Goal: Task Accomplishment & Management: Use online tool/utility

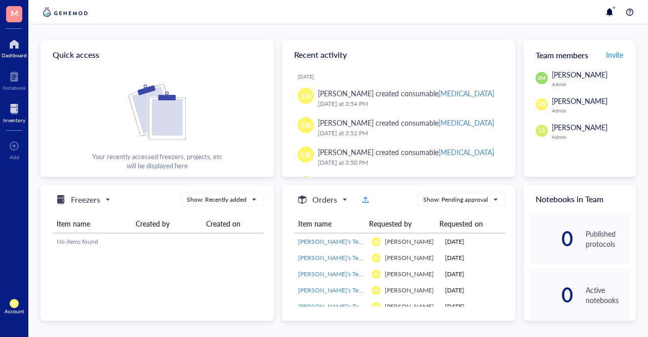
click at [17, 107] on div at bounding box center [14, 109] width 22 height 16
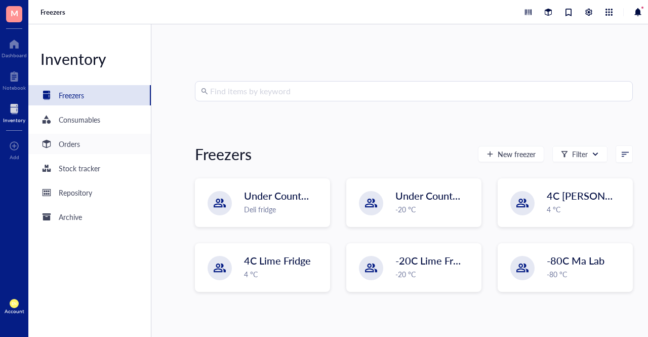
click at [66, 140] on div "Orders" at bounding box center [69, 143] width 21 height 11
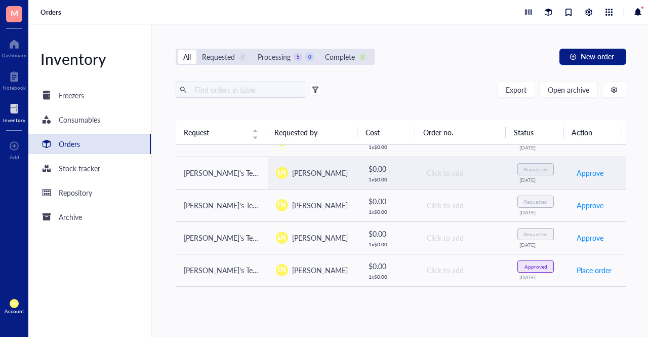
scroll to position [242, 0]
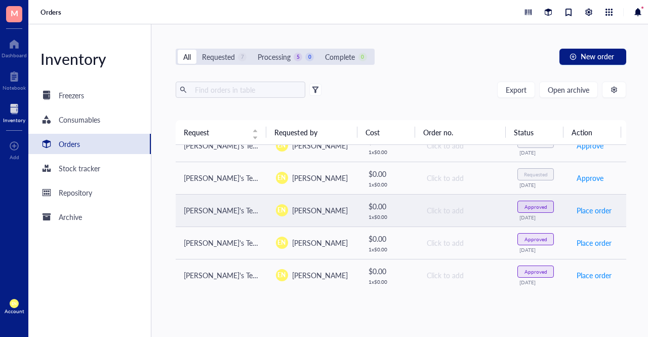
click at [533, 207] on div "Approved" at bounding box center [536, 207] width 23 height 6
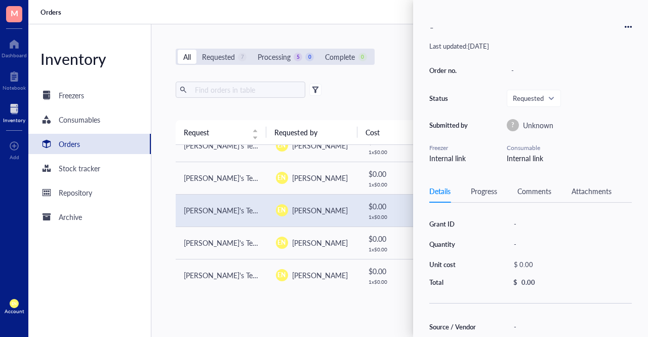
click at [628, 22] on div "-" at bounding box center [530, 26] width 203 height 21
click at [628, 24] on icon at bounding box center [628, 26] width 7 height 7
click at [594, 107] on span "Delete" at bounding box center [592, 106] width 64 height 11
click at [554, 94] on span at bounding box center [534, 98] width 42 height 15
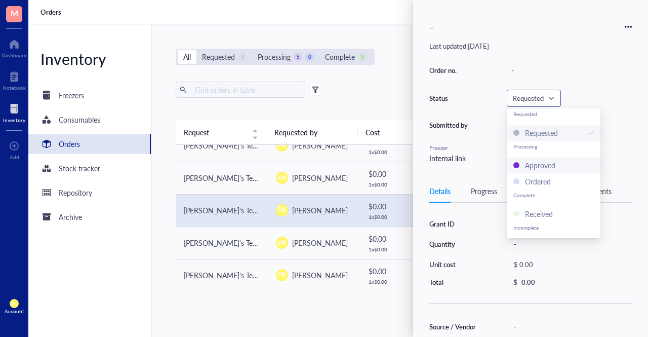
scroll to position [16, 0]
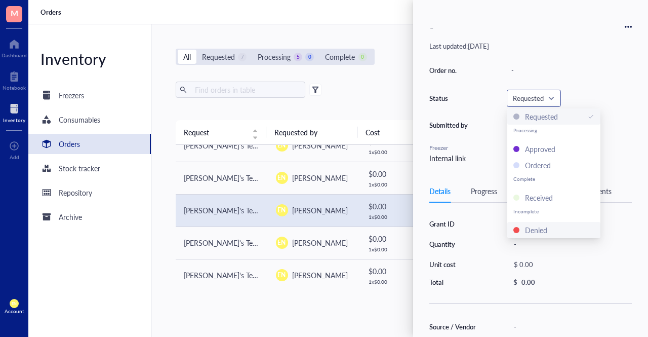
click at [545, 231] on div "Denied" at bounding box center [536, 229] width 22 height 11
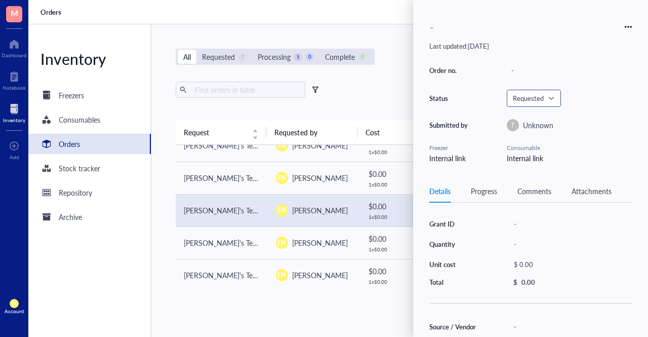
scroll to position [138, 0]
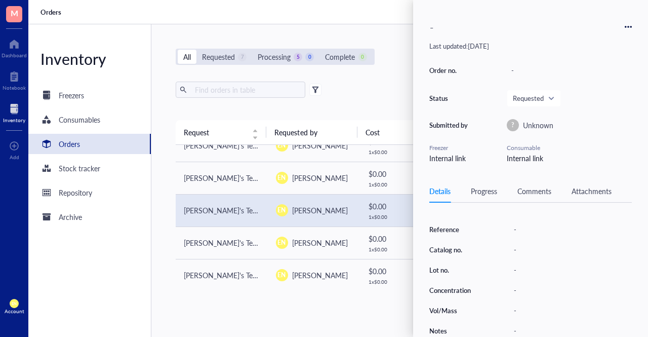
click at [360, 331] on div "All Requested 7 Processing 5 0 Complete 0 New order Export Open archive Request…" at bounding box center [400, 180] width 499 height 312
click at [355, 303] on div "All Requested 7 Processing 5 0 Complete 0 New order Export Open archive Request…" at bounding box center [400, 180] width 499 height 312
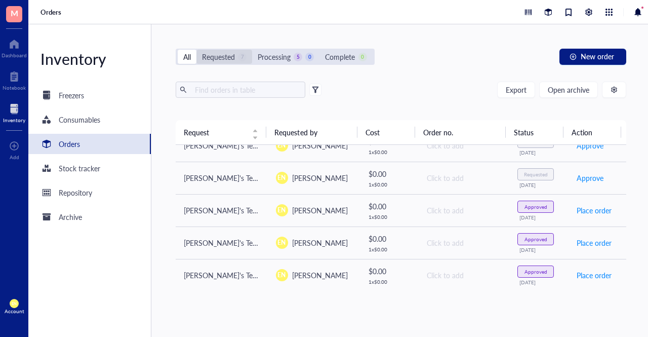
click at [238, 52] on div "Requested 7" at bounding box center [224, 56] width 45 height 11
click at [196, 50] on input "Requested 7" at bounding box center [196, 50] width 0 height 0
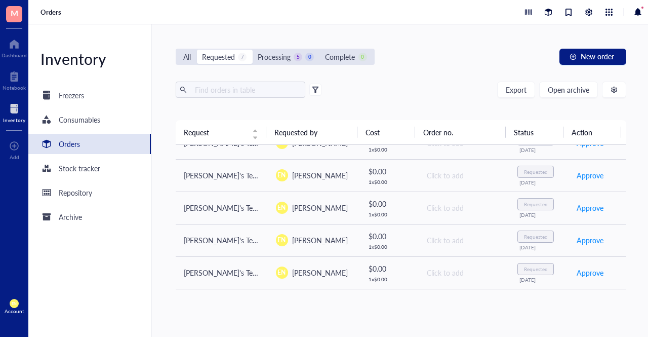
scroll to position [81, 0]
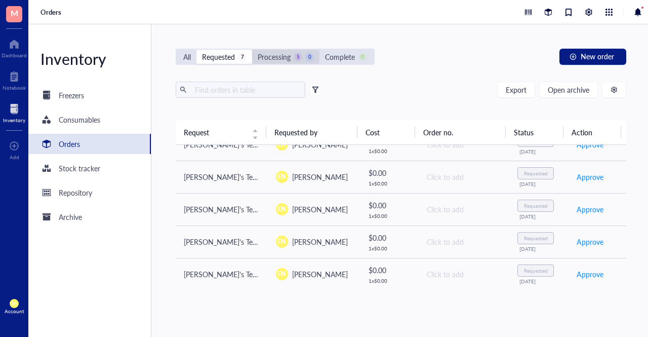
click at [267, 54] on div "Processing" at bounding box center [274, 56] width 33 height 11
click at [252, 50] on input "Processing 5 0" at bounding box center [252, 50] width 0 height 0
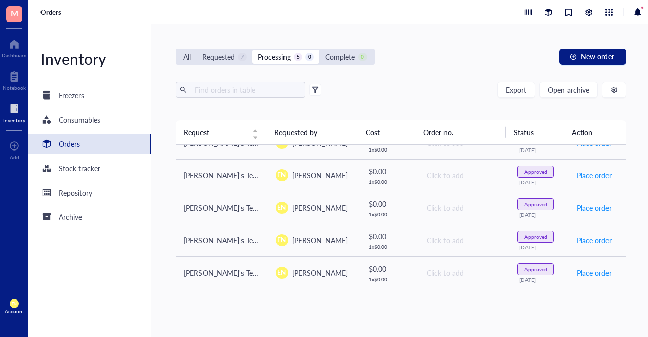
scroll to position [17, 0]
click at [333, 58] on div "Complete" at bounding box center [340, 56] width 30 height 11
click at [319, 50] on input "Complete 0" at bounding box center [319, 50] width 0 height 0
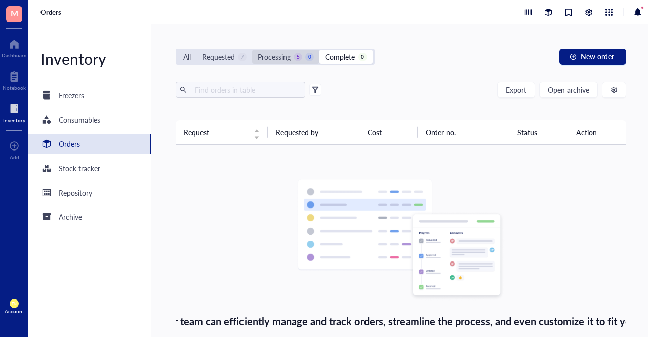
click at [304, 56] on div "Processing 5 0" at bounding box center [286, 56] width 56 height 11
click at [252, 50] on input "Processing 5 0" at bounding box center [252, 50] width 0 height 0
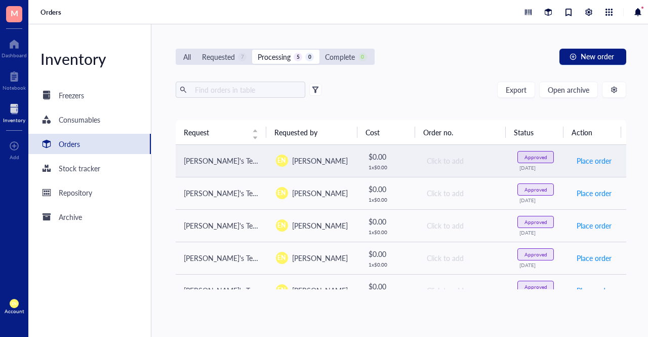
click at [520, 160] on div "Approved" at bounding box center [535, 157] width 36 height 12
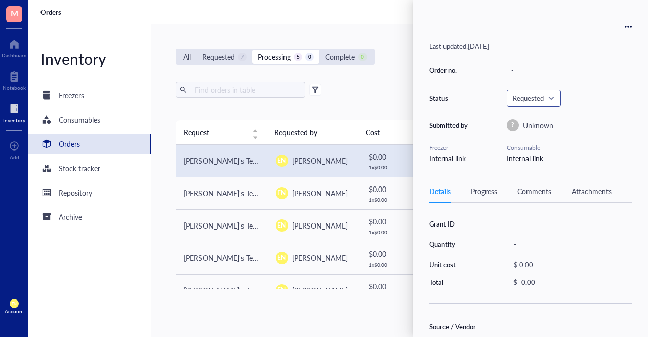
click at [529, 96] on span "Requested" at bounding box center [533, 98] width 40 height 9
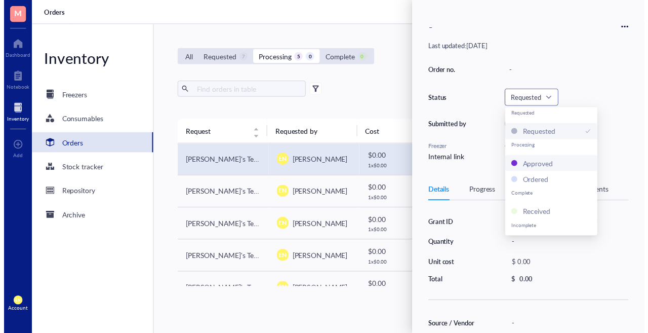
scroll to position [16, 0]
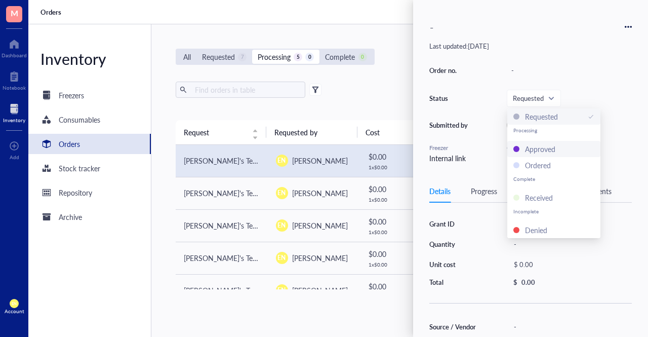
click at [387, 118] on div "Export Open archive Requester Requested on Source / Vendor Last updated" at bounding box center [401, 101] width 451 height 38
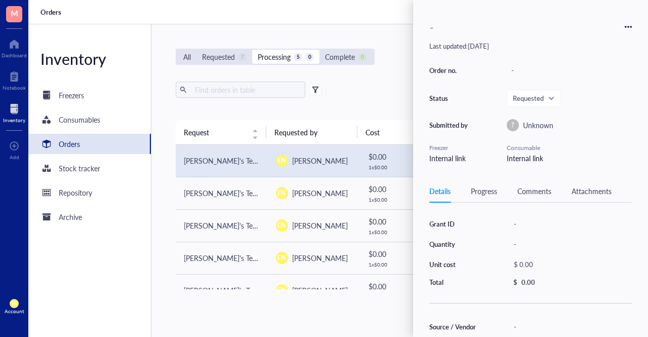
click at [343, 115] on div "Export Open archive Requester Requested on Source / Vendor Last updated" at bounding box center [401, 101] width 451 height 38
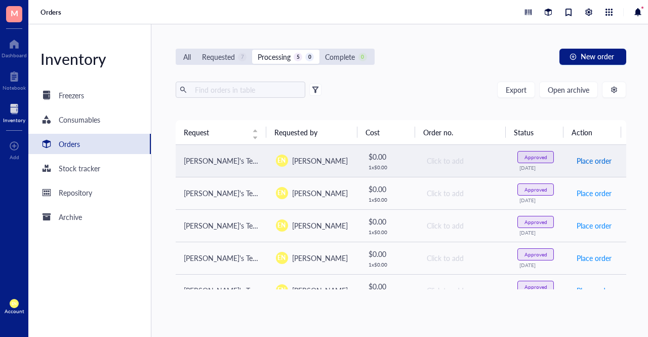
click at [578, 160] on span "Place order" at bounding box center [594, 160] width 35 height 11
click at [591, 159] on span "Place order" at bounding box center [594, 160] width 35 height 11
click at [591, 159] on span "Receive" at bounding box center [589, 160] width 24 height 11
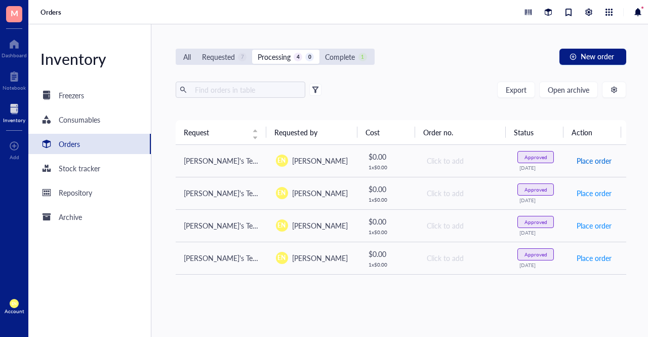
drag, startPoint x: 572, startPoint y: 157, endPoint x: 477, endPoint y: 47, distance: 145.5
click at [477, 47] on div "All Requested 7 Processing 4 0 Complete 1 New order Export Open archive Request…" at bounding box center [400, 180] width 499 height 312
click at [350, 55] on div "Complete" at bounding box center [340, 56] width 30 height 11
click at [319, 50] on input "Complete 1" at bounding box center [319, 50] width 0 height 0
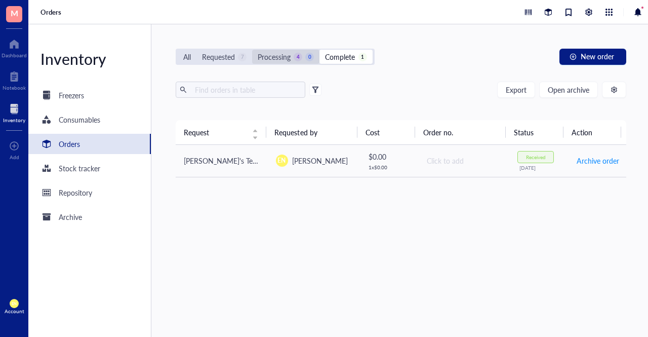
click at [270, 54] on div "Processing" at bounding box center [274, 56] width 33 height 11
click at [252, 50] on input "Processing 4 0" at bounding box center [252, 50] width 0 height 0
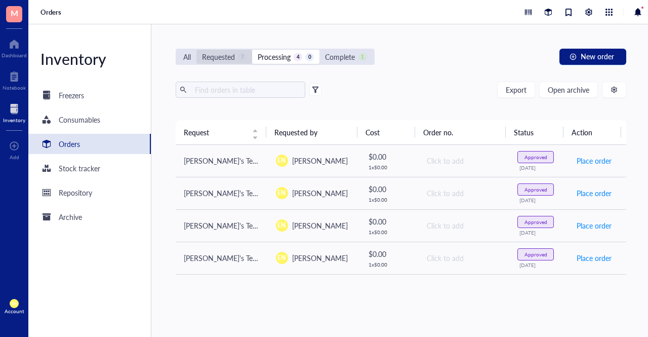
click at [239, 50] on div "Requested 7" at bounding box center [224, 57] width 56 height 14
click at [196, 50] on input "Requested 7" at bounding box center [196, 50] width 0 height 0
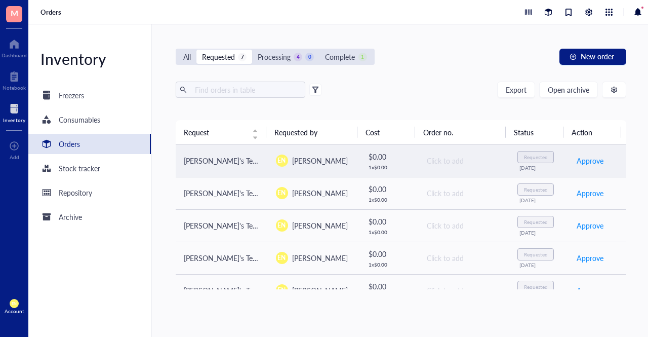
click at [543, 157] on div "Requested" at bounding box center [535, 157] width 36 height 12
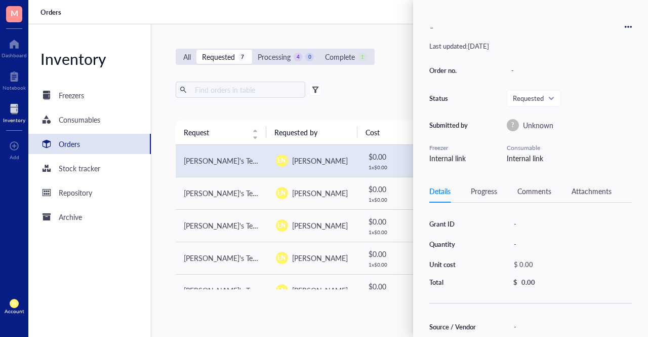
click at [543, 157] on div "Internal link" at bounding box center [569, 157] width 125 height 11
click at [629, 33] on div "-" at bounding box center [530, 26] width 203 height 21
click at [628, 26] on icon at bounding box center [628, 27] width 2 height 2
click at [591, 99] on li "Delete" at bounding box center [592, 106] width 77 height 16
click at [400, 73] on div "All Requested 7 Processing 4 0 Complete 1 New order Export Open archive Request…" at bounding box center [400, 180] width 499 height 312
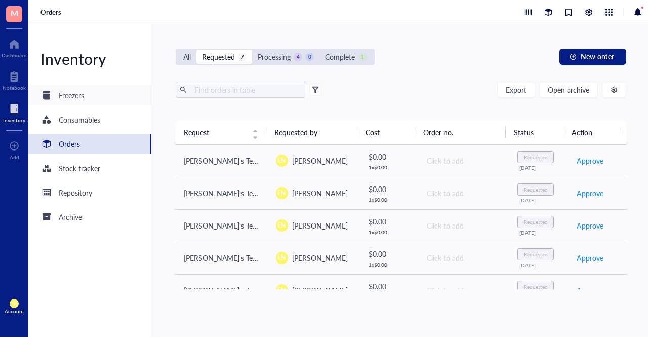
click at [83, 97] on div "Freezers" at bounding box center [71, 95] width 25 height 11
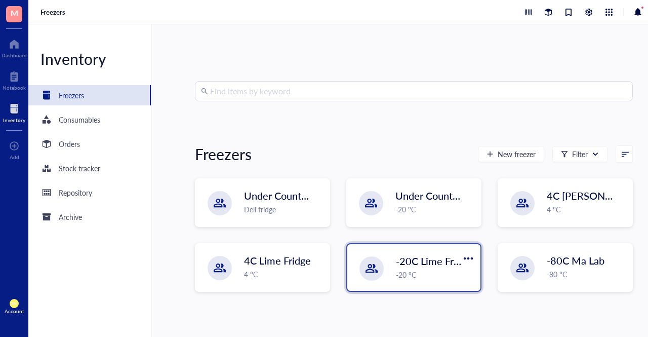
click at [390, 258] on div "-20C Lime Freezer -20 °C" at bounding box center [413, 267] width 133 height 47
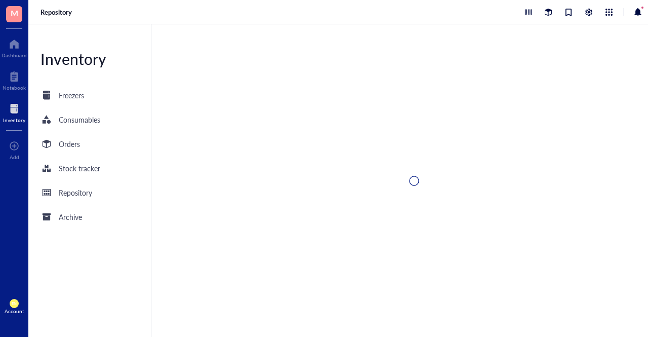
click at [390, 258] on div at bounding box center [413, 180] width 525 height 312
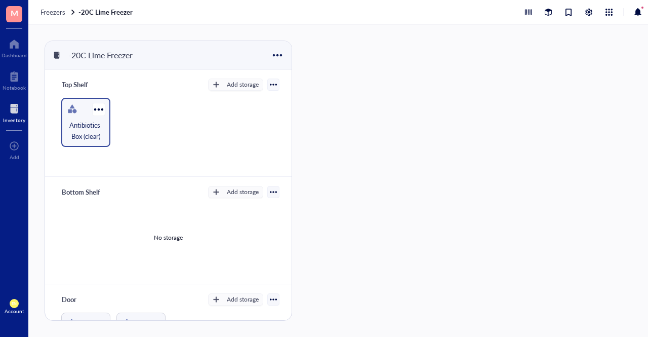
click at [86, 104] on div "Antibiotics Box (clear)" at bounding box center [85, 122] width 49 height 49
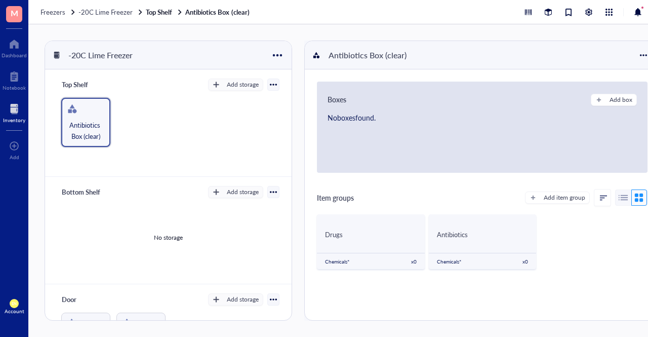
click at [176, 92] on div "Top Shelf Add storage Antibiotics Box (clear)" at bounding box center [168, 122] width 247 height 107
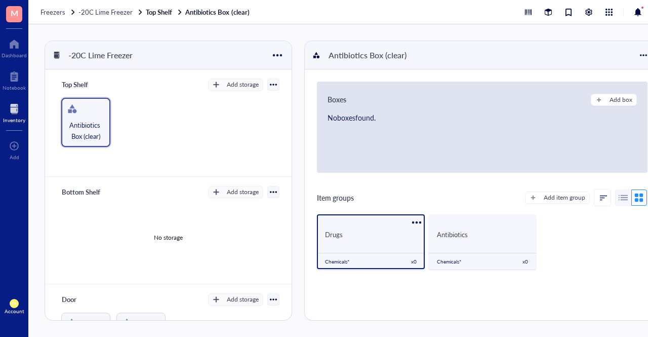
click at [343, 238] on div "Drugs" at bounding box center [370, 234] width 91 height 9
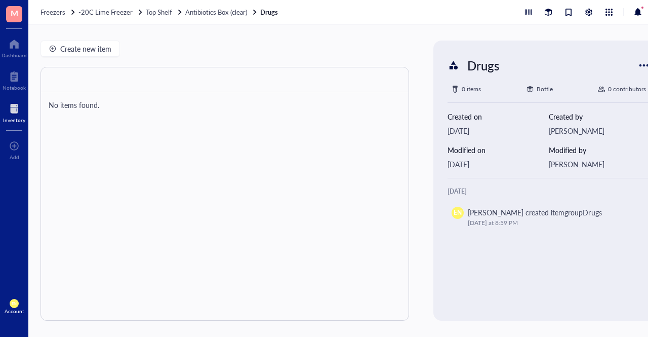
click at [99, 38] on div "Create new item No items found. Drugs 0 items Bottle 0 contributors Created on …" at bounding box center [352, 180] width 648 height 312
click at [641, 64] on div at bounding box center [644, 65] width 16 height 16
drag, startPoint x: 419, startPoint y: 50, endPoint x: 224, endPoint y: 66, distance: 196.1
click at [224, 66] on div "Create new item No items found." at bounding box center [225, 181] width 369 height 280
click at [102, 53] on span "Create new item" at bounding box center [85, 49] width 51 height 8
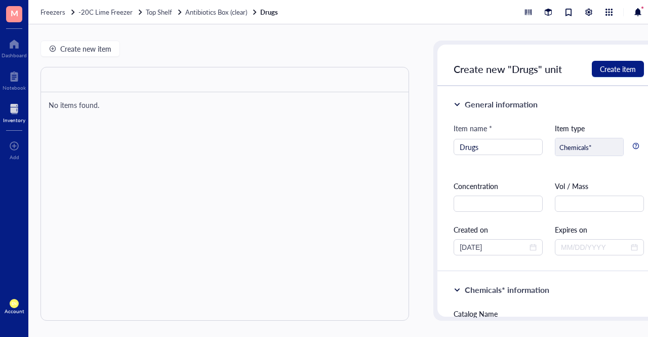
click at [410, 57] on div "Create new item No items found. Drugs 0 items Bottle 0 contributors Created on …" at bounding box center [352, 180] width 648 height 312
click at [413, 57] on div "Create new item No items found. Drugs 0 items Bottle 0 contributors Created on …" at bounding box center [352, 180] width 648 height 312
